Goal: Task Accomplishment & Management: Complete application form

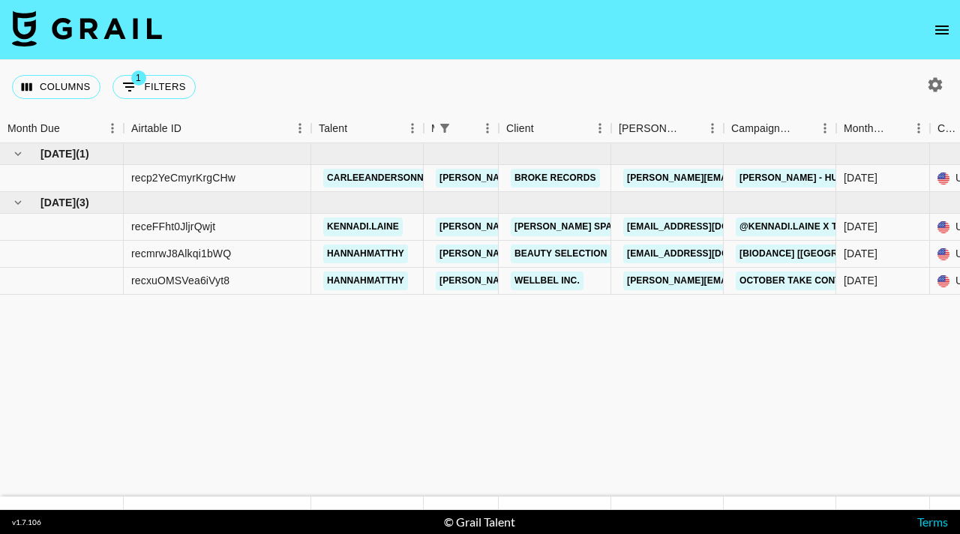
click at [939, 31] on icon "open drawer" at bounding box center [942, 30] width 18 height 18
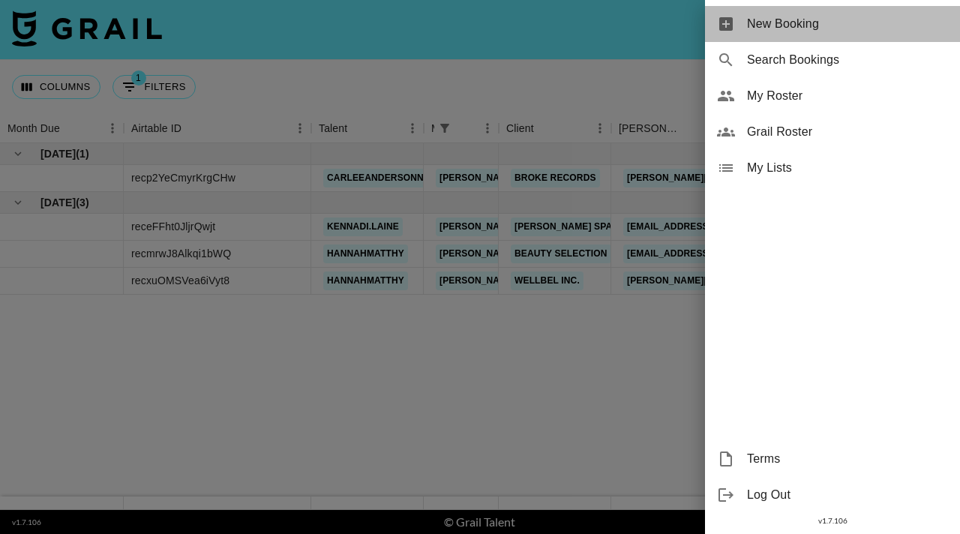
click at [787, 23] on span "New Booking" at bounding box center [847, 24] width 201 height 18
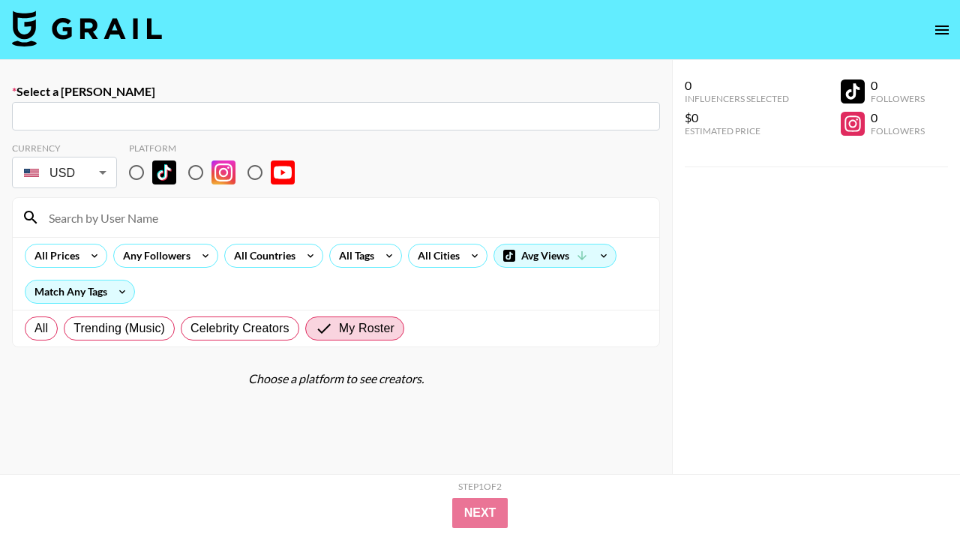
click at [166, 118] on input "text" at bounding box center [336, 116] width 630 height 17
click at [119, 118] on input "text" at bounding box center [336, 116] width 630 height 17
paste input "[EMAIL_ADDRESS][DOMAIN_NAME]"
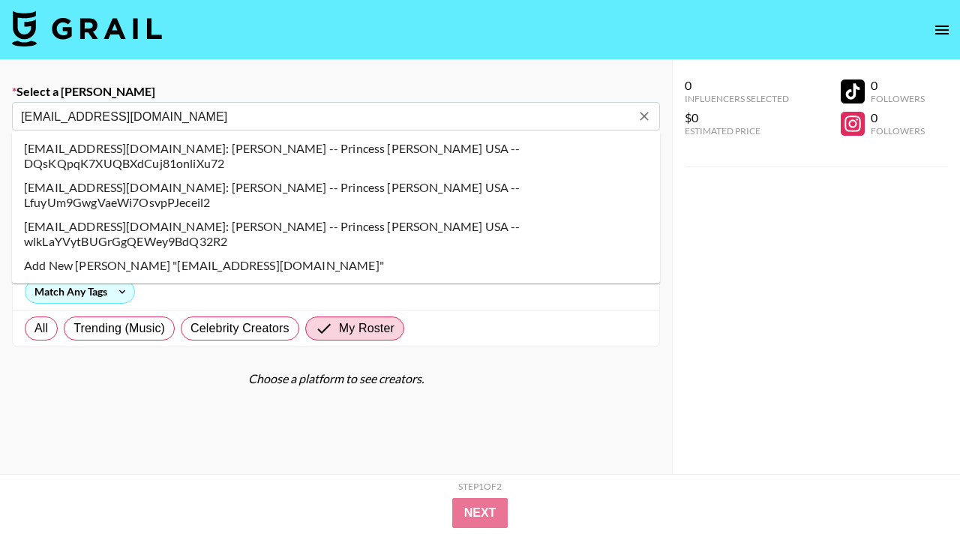
click at [195, 253] on li "Add New [PERSON_NAME] "[EMAIL_ADDRESS][DOMAIN_NAME]"" at bounding box center [336, 265] width 648 height 24
type input "Add New [PERSON_NAME] "[EMAIL_ADDRESS][DOMAIN_NAME]""
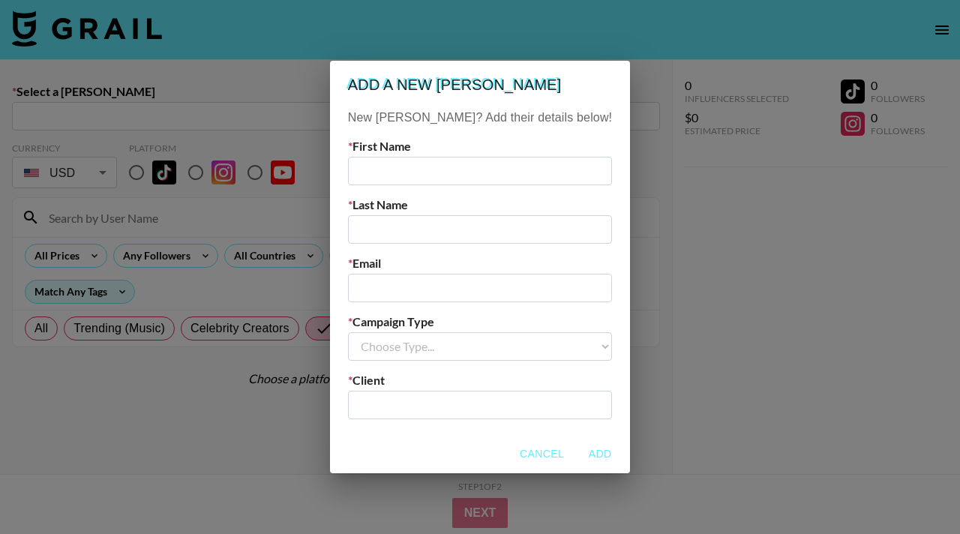
click at [418, 176] on input "text" at bounding box center [480, 171] width 264 height 28
type input "[PERSON_NAME]"
